Goal: Register for event/course

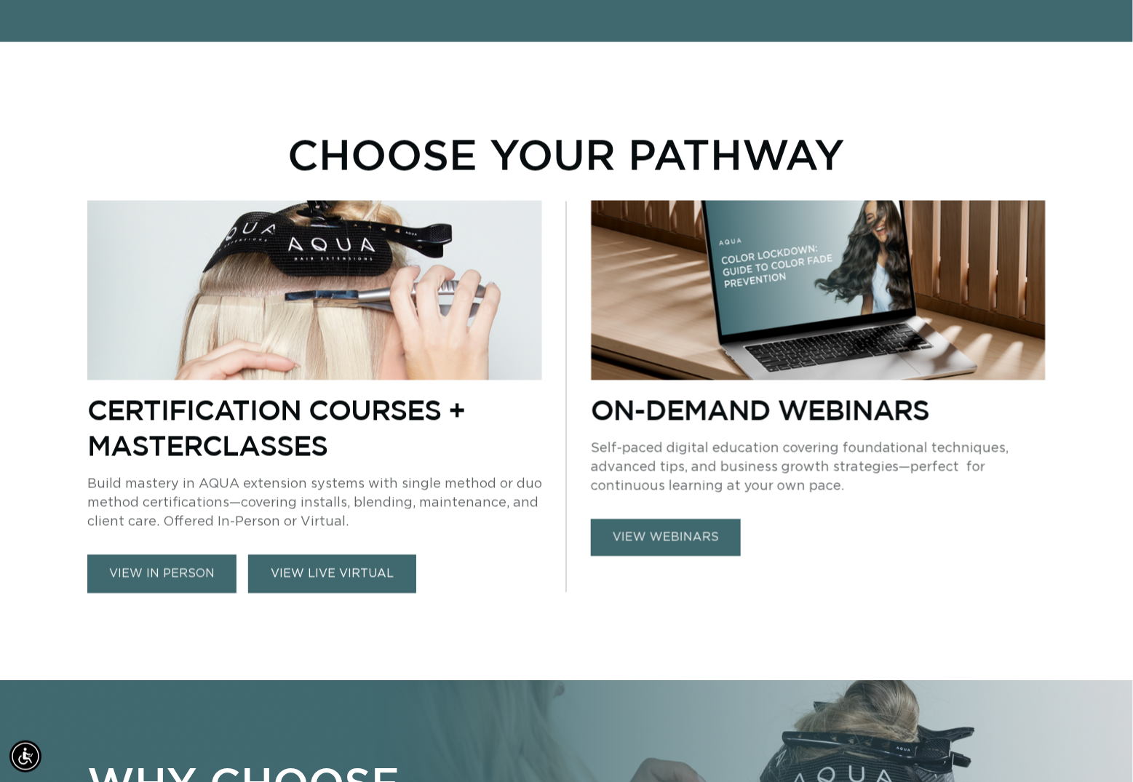
scroll to position [0, 1026]
click at [172, 568] on link "view in person" at bounding box center [161, 574] width 149 height 39
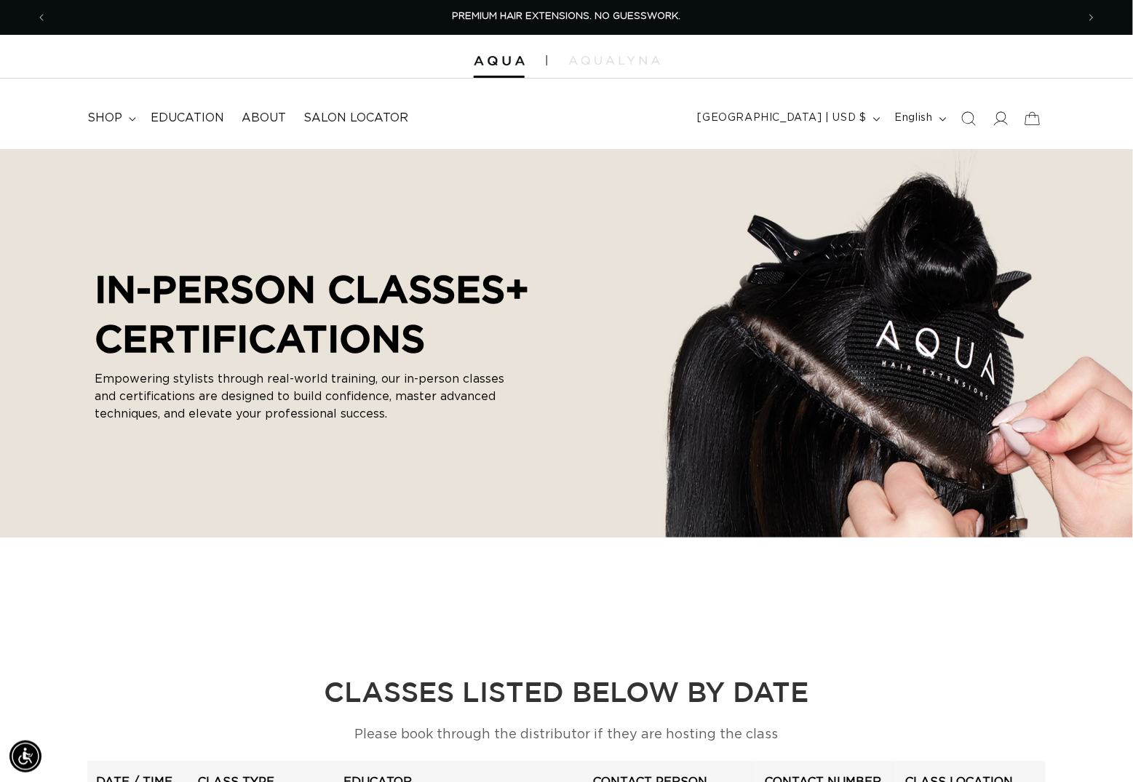
scroll to position [0, 2054]
